Goal: Find specific page/section: Find specific page/section

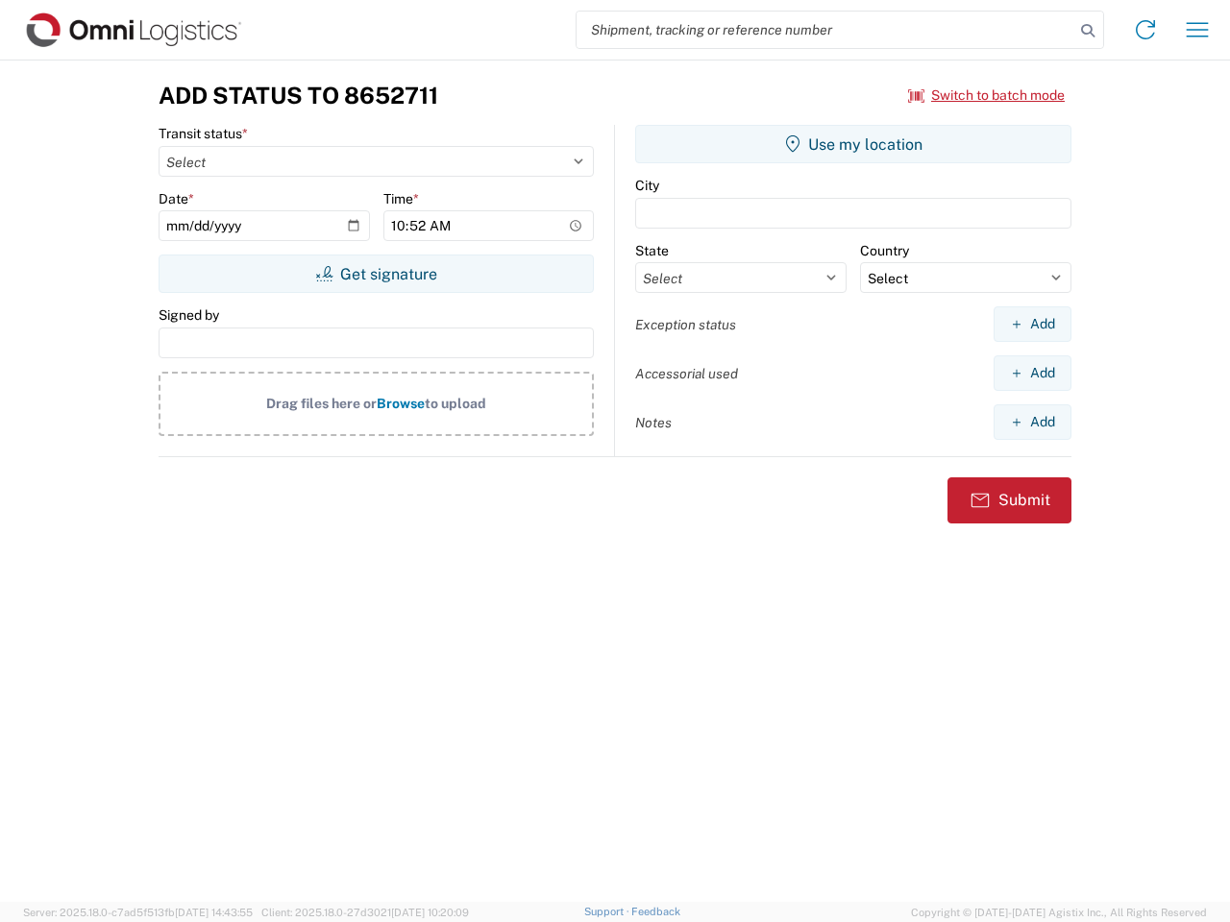
click at [825, 30] on input "search" at bounding box center [825, 30] width 498 height 37
click at [1088, 31] on icon at bounding box center [1087, 30] width 27 height 27
click at [1145, 30] on icon at bounding box center [1145, 29] width 31 height 31
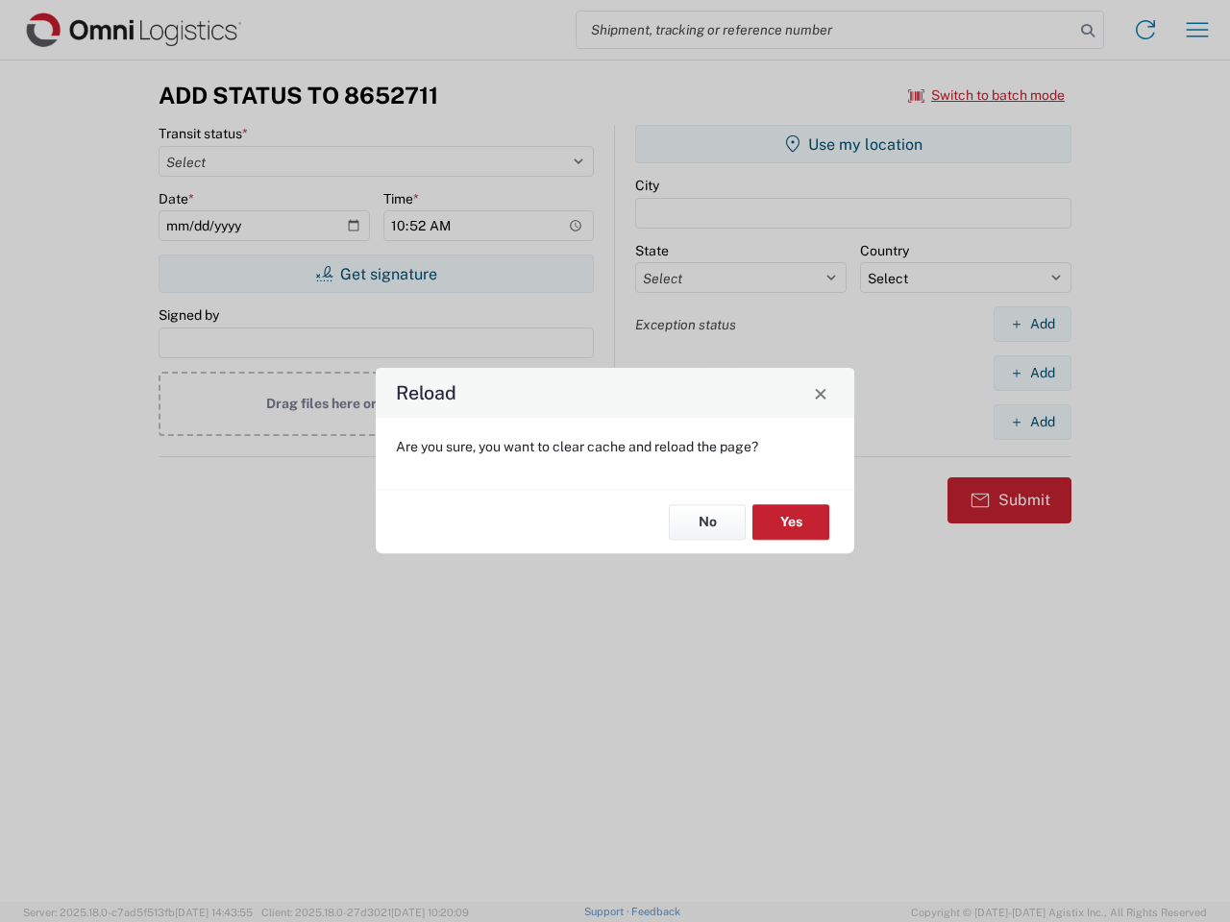
click at [1197, 30] on div "Reload Are you sure, you want to clear cache and reload the page? No Yes" at bounding box center [615, 461] width 1230 height 922
click at [987, 95] on div "Reload Are you sure, you want to clear cache and reload the page? No Yes" at bounding box center [615, 461] width 1230 height 922
click at [376, 274] on div "Reload Are you sure, you want to clear cache and reload the page? No Yes" at bounding box center [615, 461] width 1230 height 922
click at [853, 144] on div "Reload Are you sure, you want to clear cache and reload the page? No Yes" at bounding box center [615, 461] width 1230 height 922
click at [1032, 324] on div "Reload Are you sure, you want to clear cache and reload the page? No Yes" at bounding box center [615, 461] width 1230 height 922
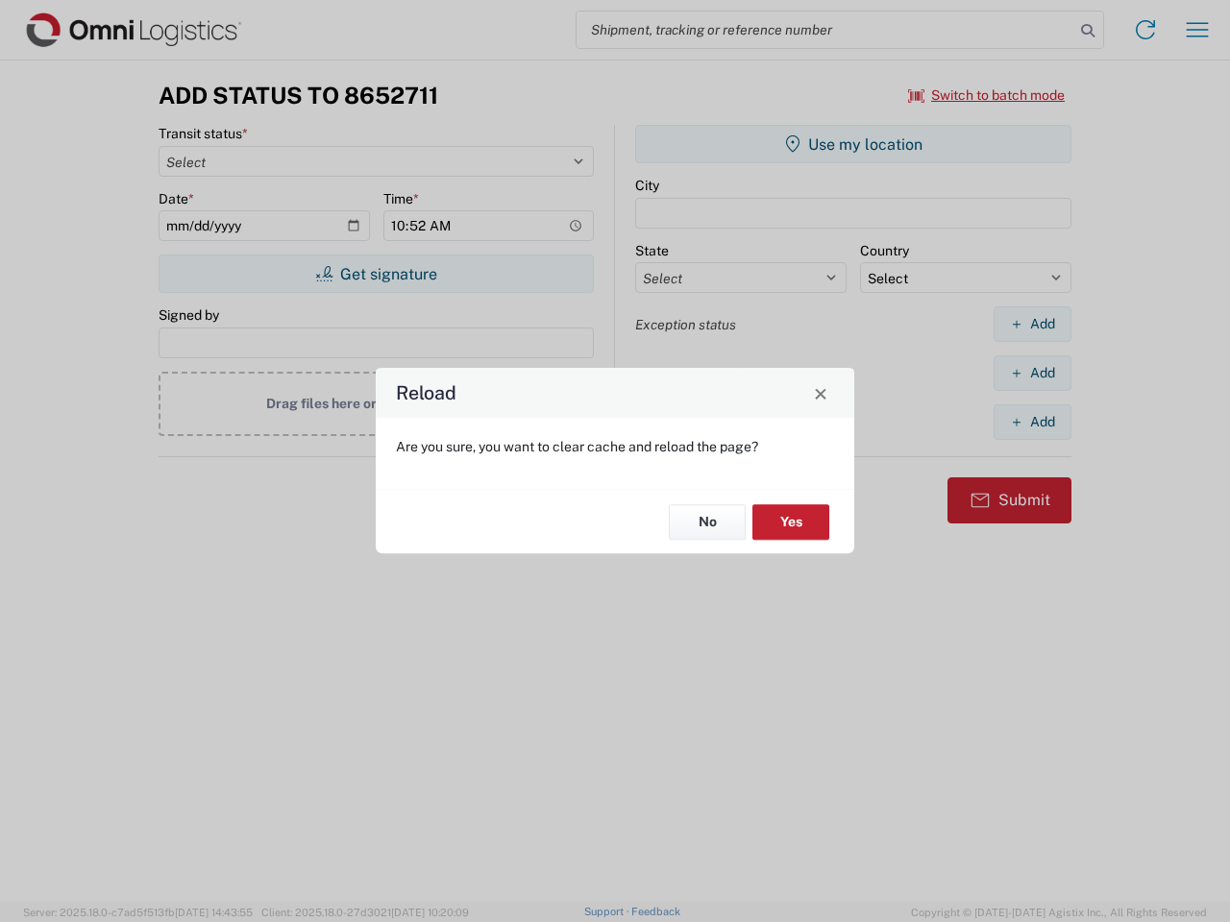
click at [1032, 373] on div "Reload Are you sure, you want to clear cache and reload the page? No Yes" at bounding box center [615, 461] width 1230 height 922
click at [1032, 422] on div "Reload Are you sure, you want to clear cache and reload the page? No Yes" at bounding box center [615, 461] width 1230 height 922
